Goal: Information Seeking & Learning: Learn about a topic

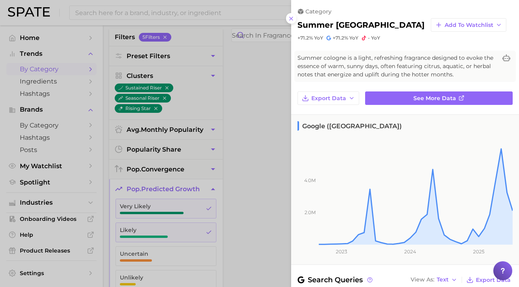
scroll to position [462, 0]
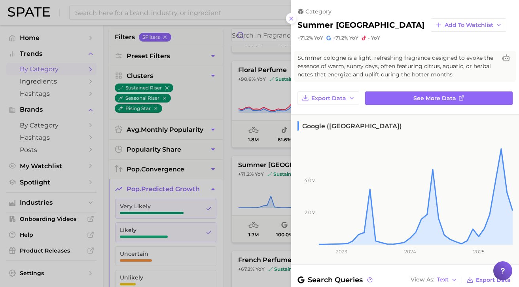
click at [289, 24] on div at bounding box center [259, 143] width 519 height 287
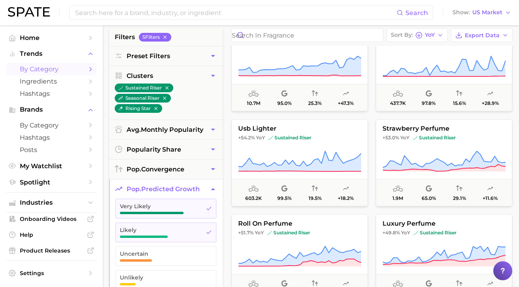
scroll to position [878, 0]
click at [412, 137] on span "+53.0% YoY sustained riser" at bounding box center [444, 137] width 136 height 6
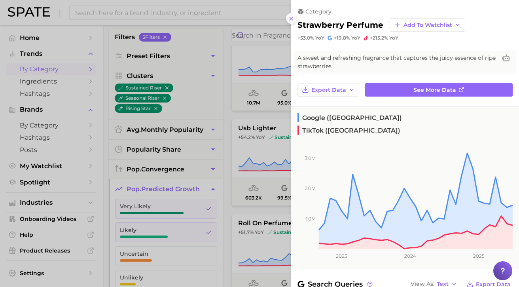
click at [288, 19] on icon at bounding box center [291, 18] width 6 height 6
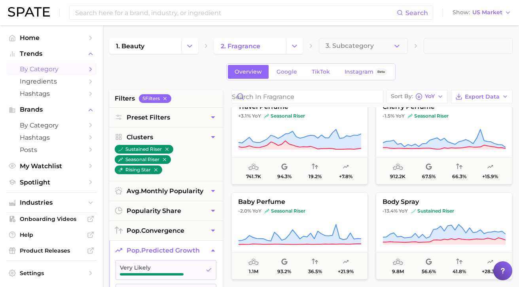
scroll to position [2765, 0]
click at [133, 12] on input at bounding box center [235, 12] width 322 height 13
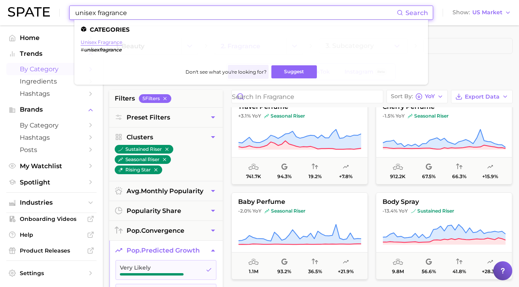
type input "unisex fragrance"
click at [103, 43] on link "unisex fragrance" at bounding box center [102, 42] width 42 height 6
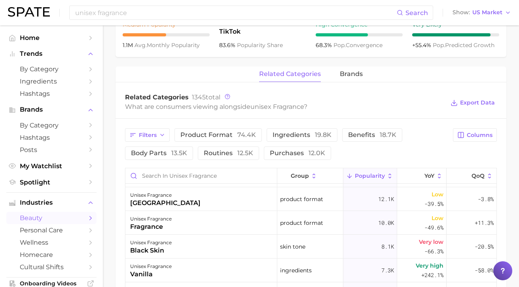
scroll to position [46, 0]
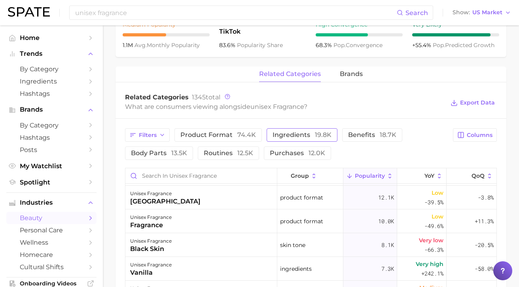
click at [307, 133] on span "ingredients 19.8k" at bounding box center [302, 135] width 59 height 6
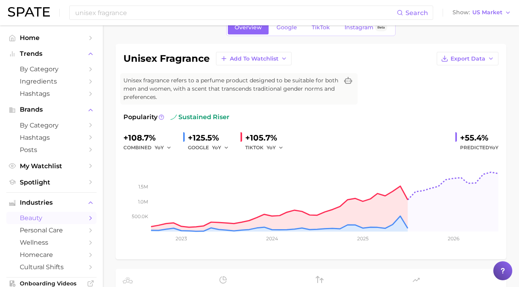
scroll to position [0, 0]
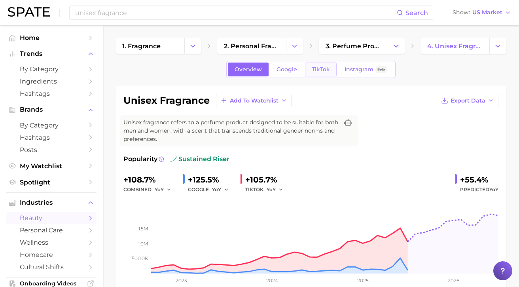
click at [329, 73] on link "TikTok" at bounding box center [321, 69] width 32 height 14
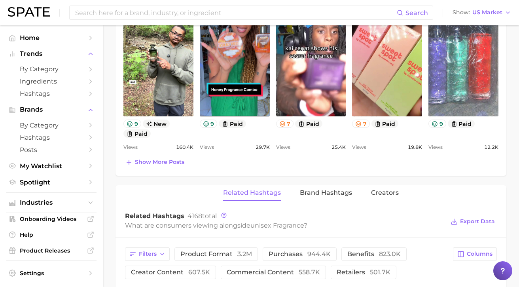
scroll to position [481, 0]
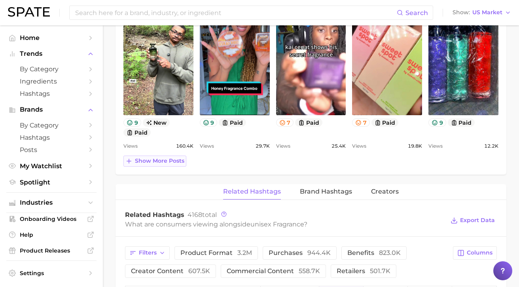
click at [157, 163] on span "Show more posts" at bounding box center [159, 160] width 49 height 7
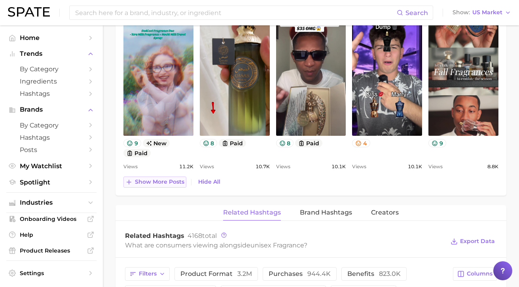
scroll to position [667, 0]
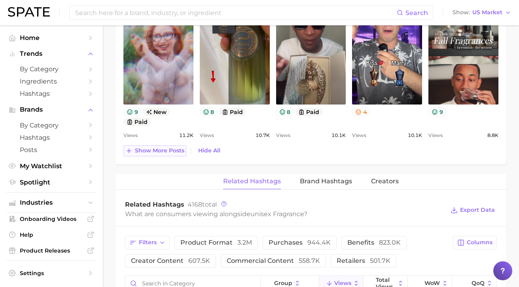
click at [161, 145] on button "Show more posts" at bounding box center [154, 150] width 63 height 11
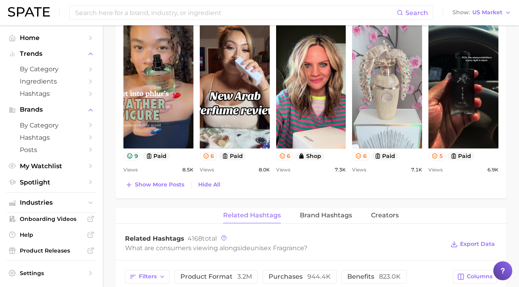
scroll to position [800, 0]
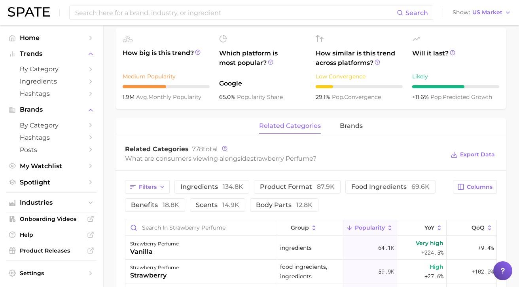
scroll to position [274, 0]
click at [227, 187] on span "134.8k" at bounding box center [233, 187] width 21 height 8
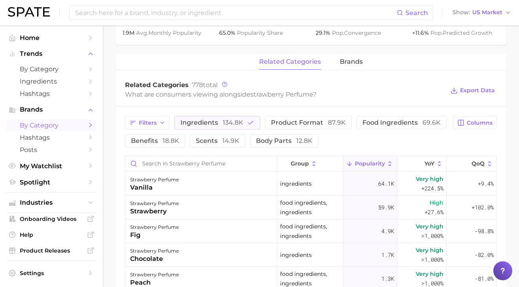
scroll to position [286, 0]
